Goal: Task Accomplishment & Management: Use online tool/utility

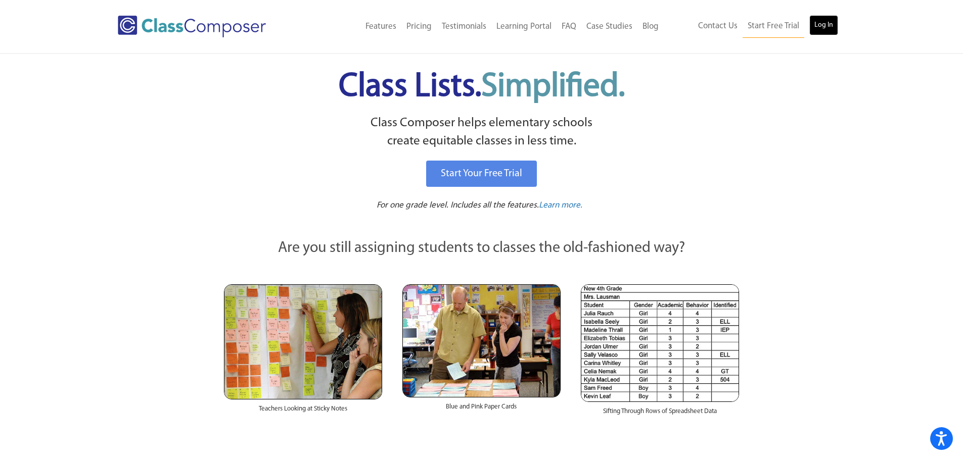
click at [821, 28] on link "Log In" at bounding box center [823, 25] width 29 height 20
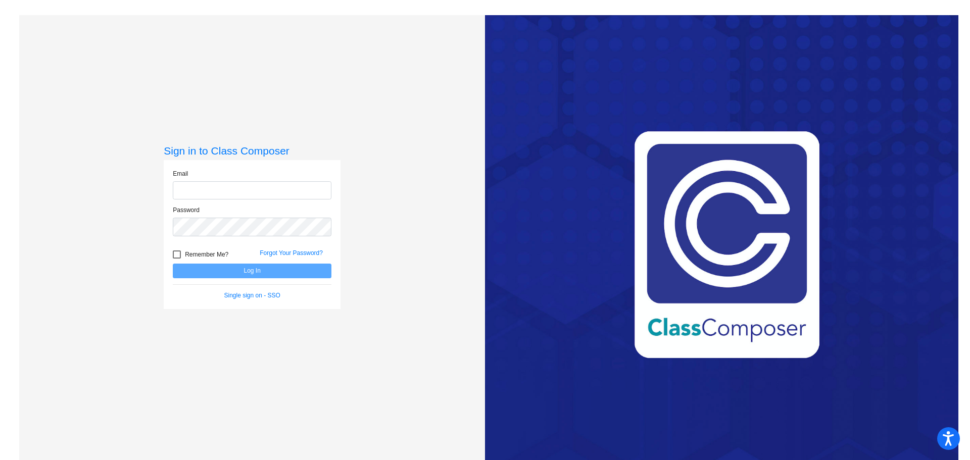
click at [261, 192] on input "email" at bounding box center [252, 190] width 159 height 19
type input "cbrewington@cvs.k12.mi.us"
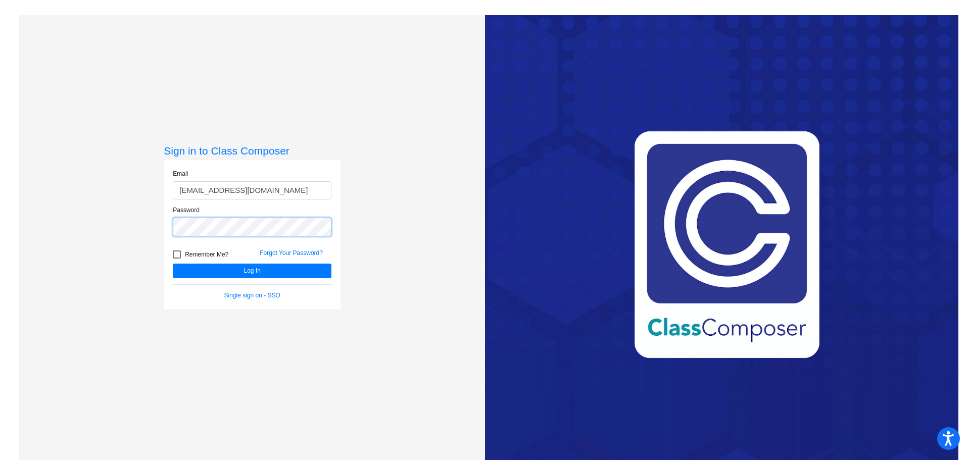
click at [173, 264] on button "Log In" at bounding box center [252, 271] width 159 height 15
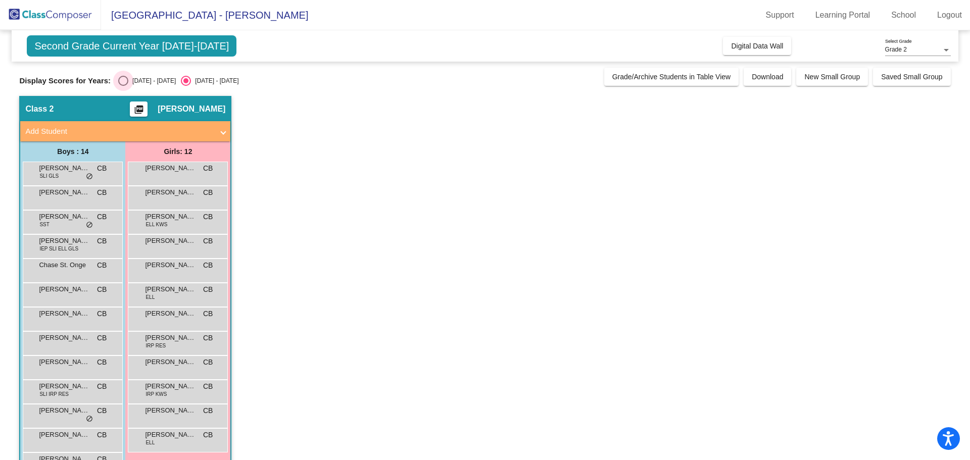
click at [125, 83] on div "Select an option" at bounding box center [123, 81] width 10 height 10
click at [123, 86] on input "2024 - 2025" at bounding box center [123, 86] width 1 height 1
radio input "true"
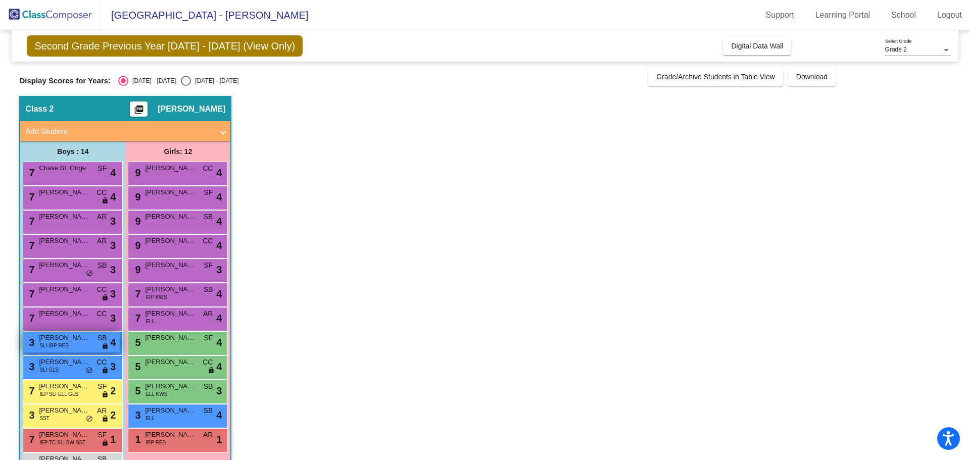
click at [75, 345] on div "3 Lorenzo Torrence SLI IRP RES SB lock do_not_disturb_alt 4" at bounding box center [71, 342] width 97 height 21
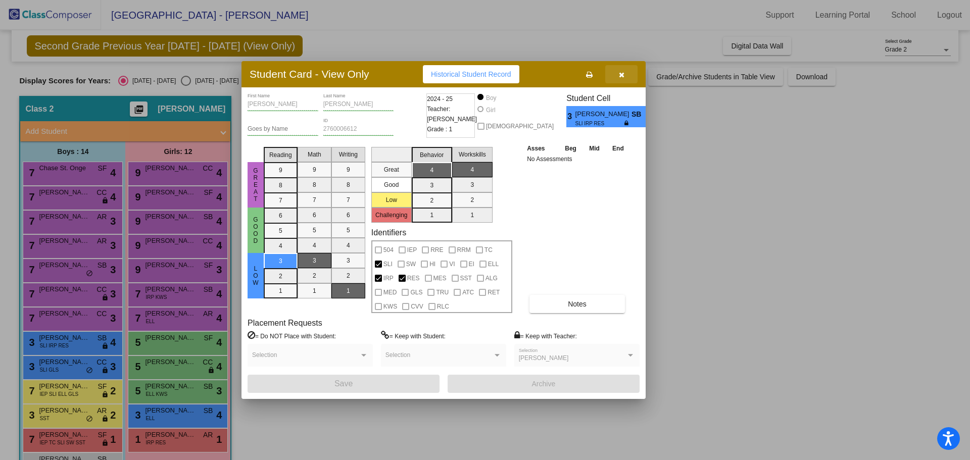
click at [618, 70] on button "button" at bounding box center [621, 74] width 32 height 18
